Goal: Task Accomplishment & Management: Manage account settings

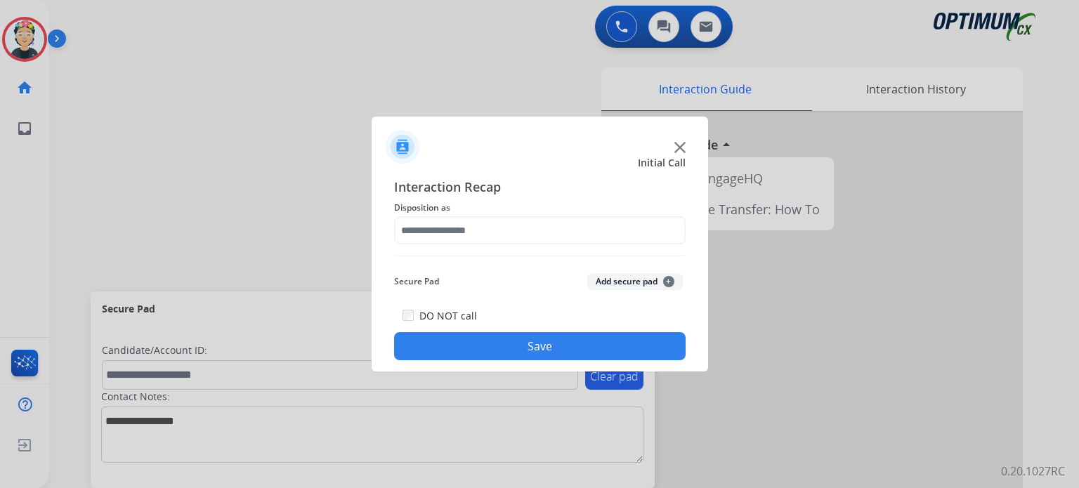
click at [679, 150] on img at bounding box center [679, 147] width 11 height 11
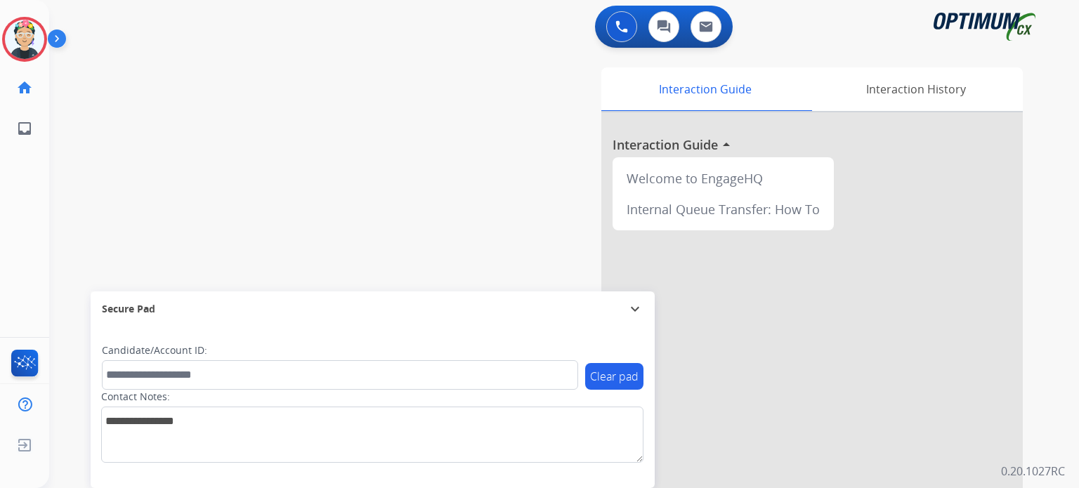
click at [678, 150] on div at bounding box center [811, 374] width 421 height 524
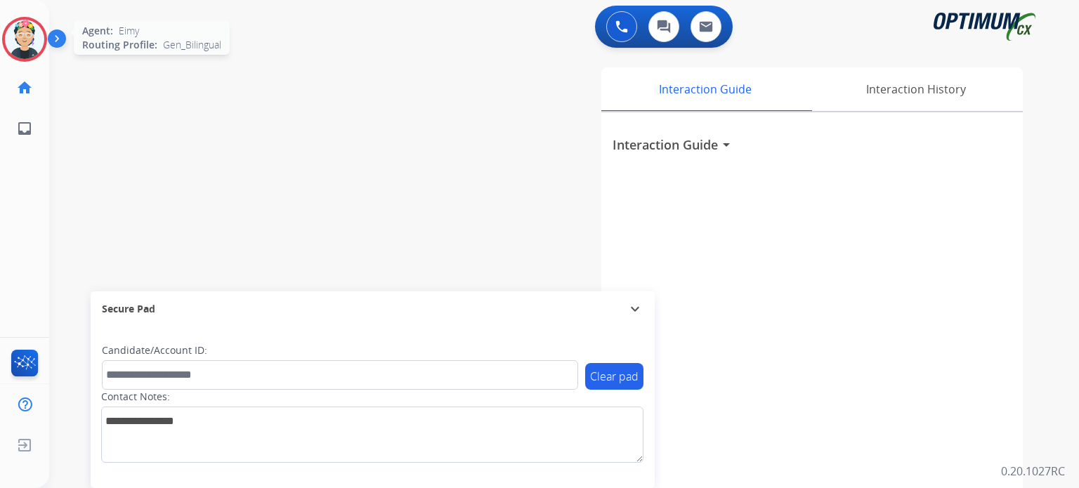
click at [14, 53] on img at bounding box center [24, 39] width 39 height 39
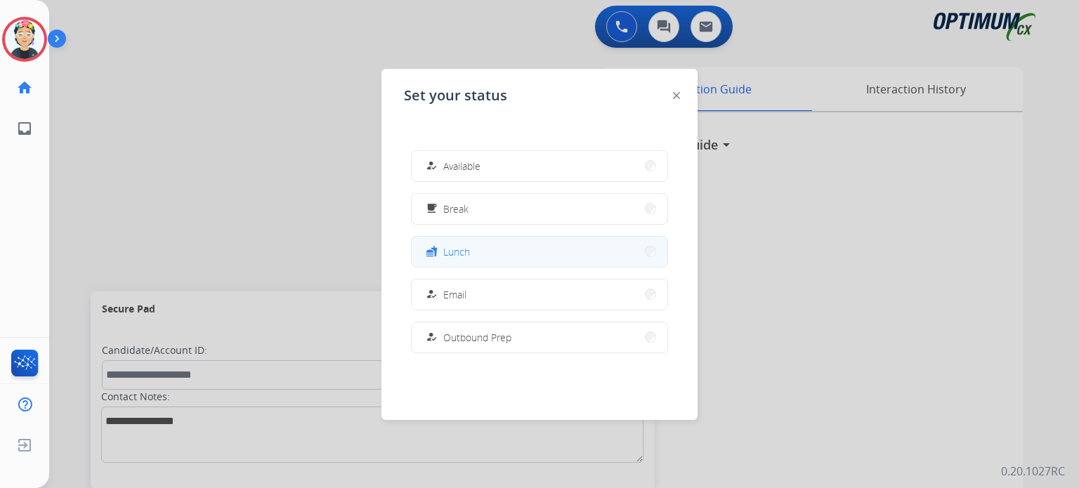
click at [483, 261] on button "fastfood Lunch" at bounding box center [540, 252] width 256 height 30
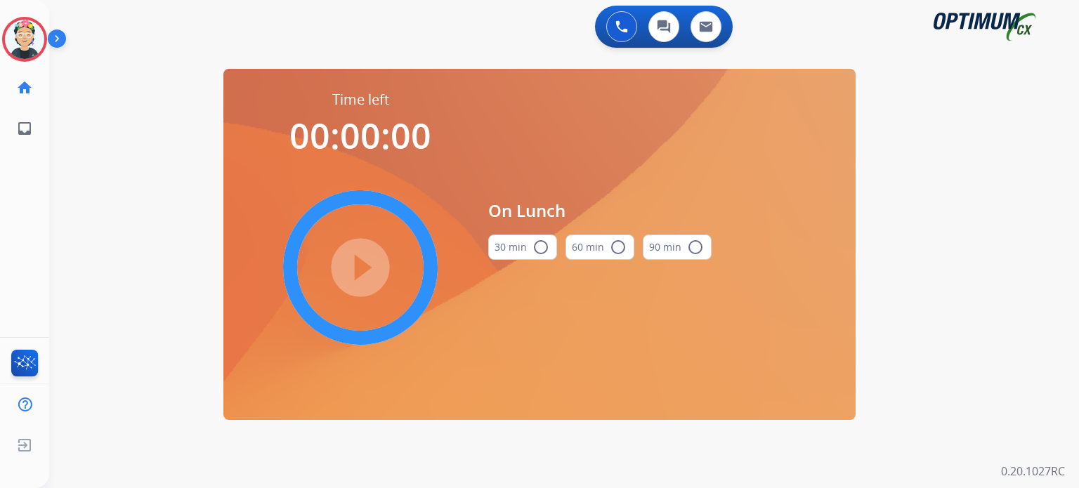
drag, startPoint x: 517, startPoint y: 247, endPoint x: 509, endPoint y: 248, distance: 7.8
click at [517, 247] on button "30 min radio_button_unchecked" at bounding box center [522, 247] width 69 height 25
drag, startPoint x: 369, startPoint y: 262, endPoint x: 304, endPoint y: 237, distance: 69.8
click at [369, 262] on mat-icon "play_circle_filled" at bounding box center [360, 267] width 17 height 17
